Goal: Transaction & Acquisition: Purchase product/service

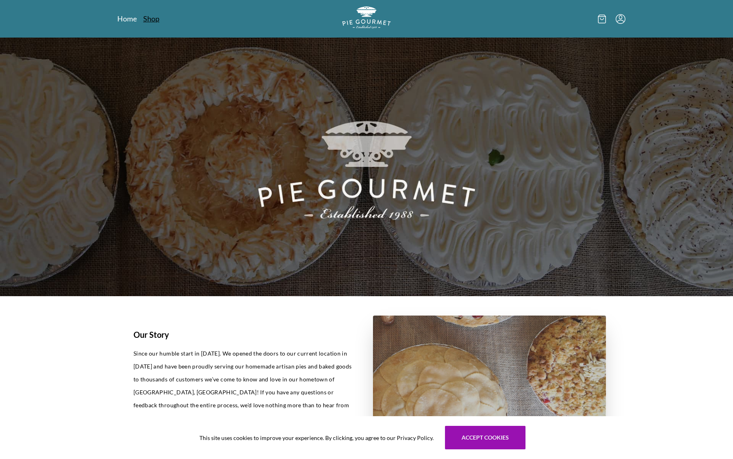
click at [153, 20] on link "Shop" at bounding box center [151, 19] width 16 height 10
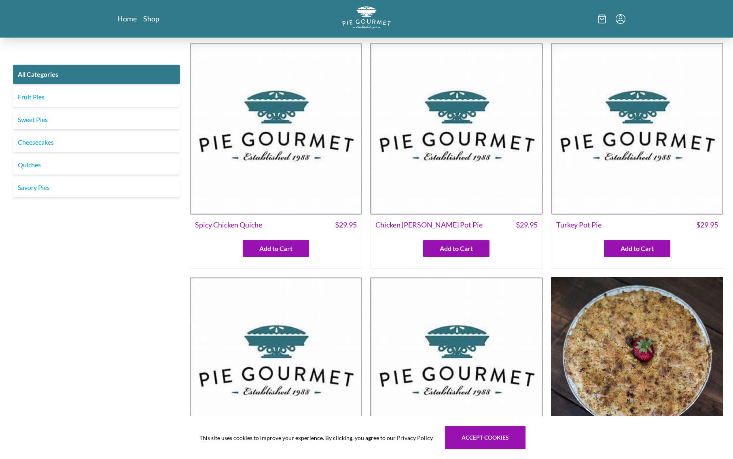
click at [46, 96] on link "Fruit Pies" at bounding box center [96, 96] width 167 height 19
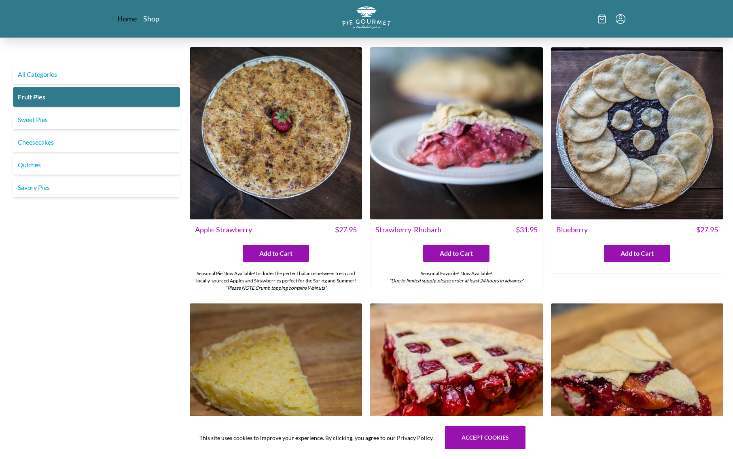
click at [126, 18] on link "Home" at bounding box center [126, 19] width 19 height 10
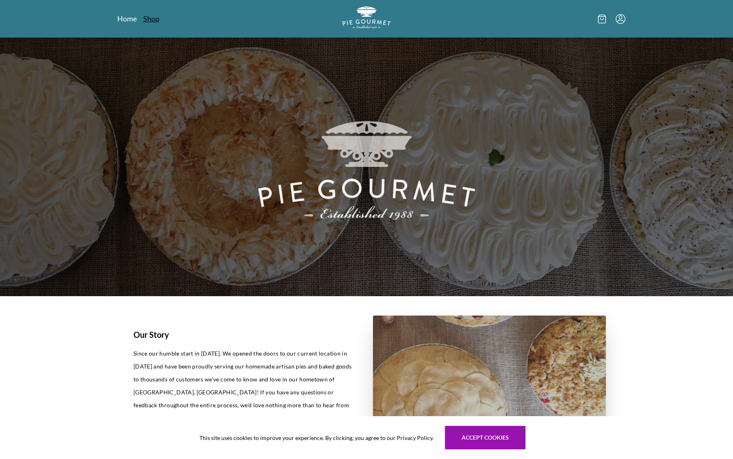
click at [148, 18] on link "Shop" at bounding box center [151, 19] width 16 height 10
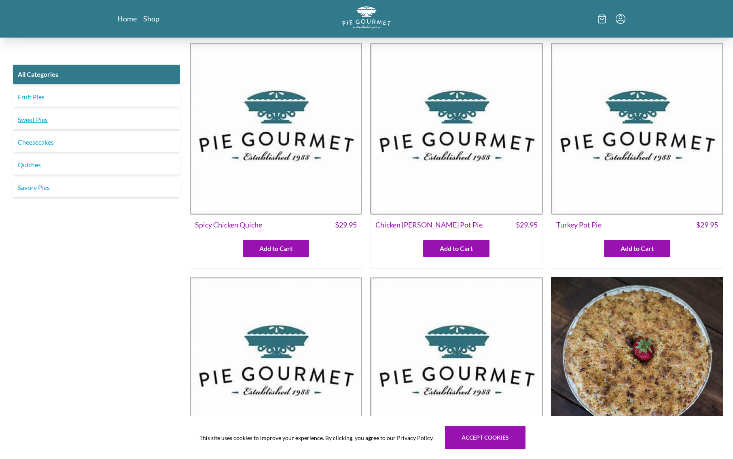
click at [38, 118] on link "Sweet Pies" at bounding box center [96, 119] width 167 height 19
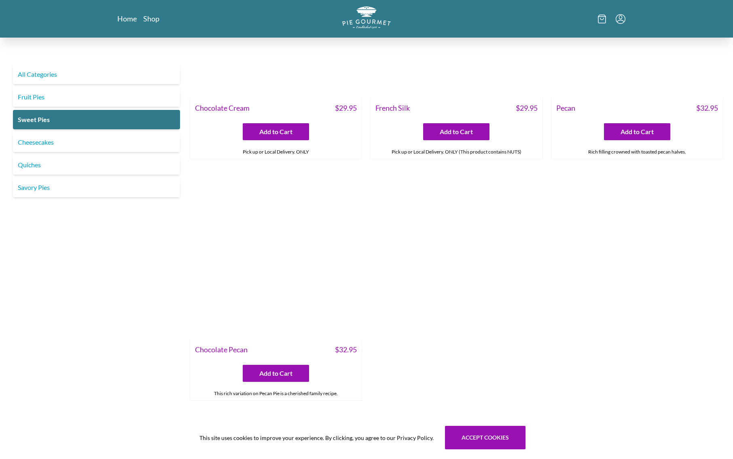
scroll to position [365, 0]
